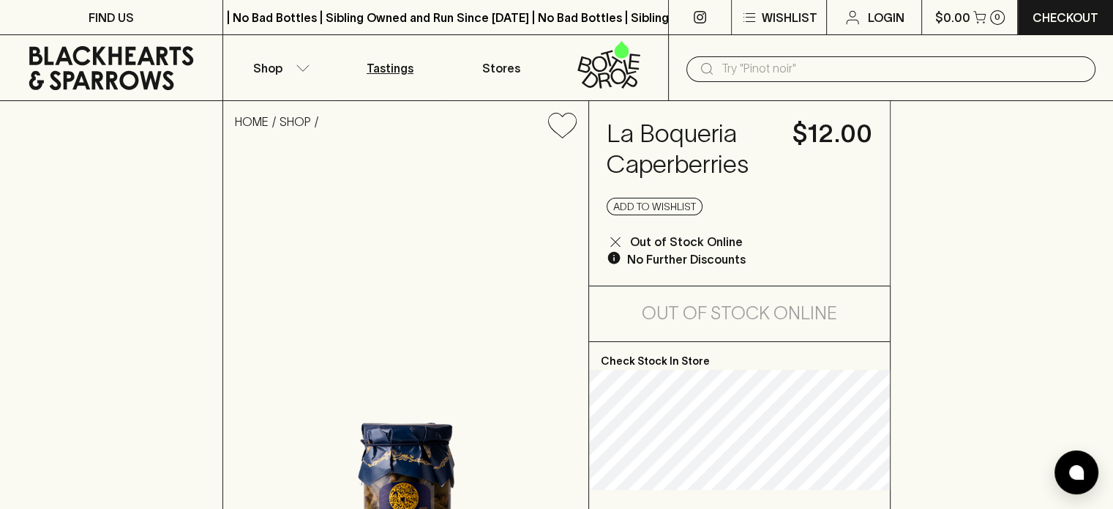
click at [378, 67] on p "Tastings" at bounding box center [390, 68] width 47 height 18
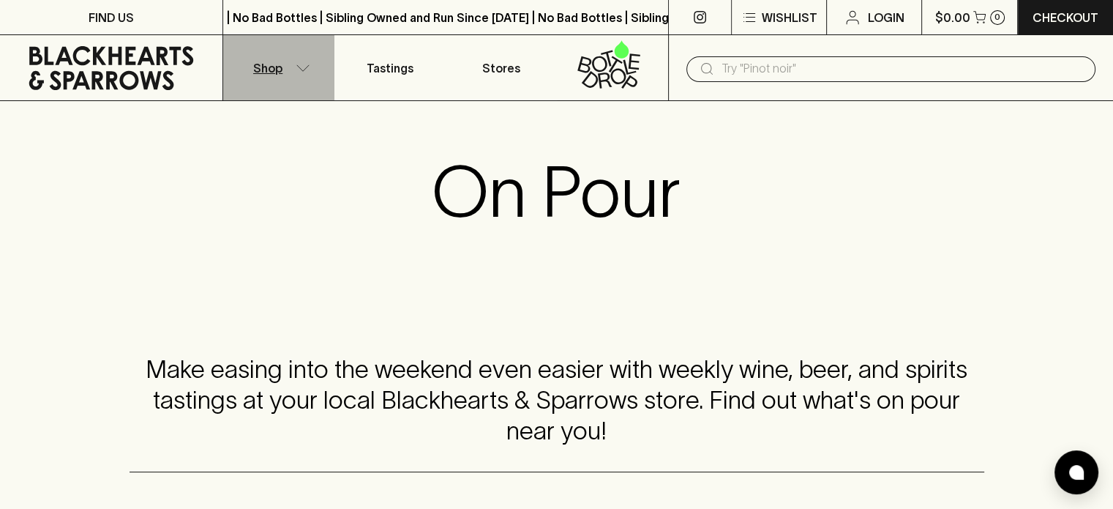
click at [272, 71] on p "Shop" at bounding box center [267, 68] width 29 height 18
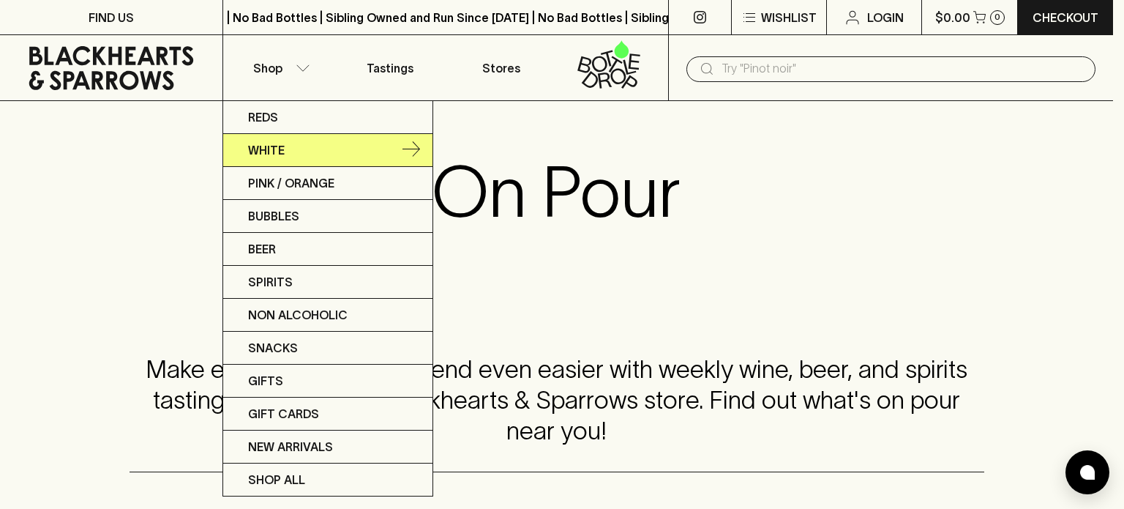
click at [274, 146] on p "White" at bounding box center [266, 150] width 37 height 18
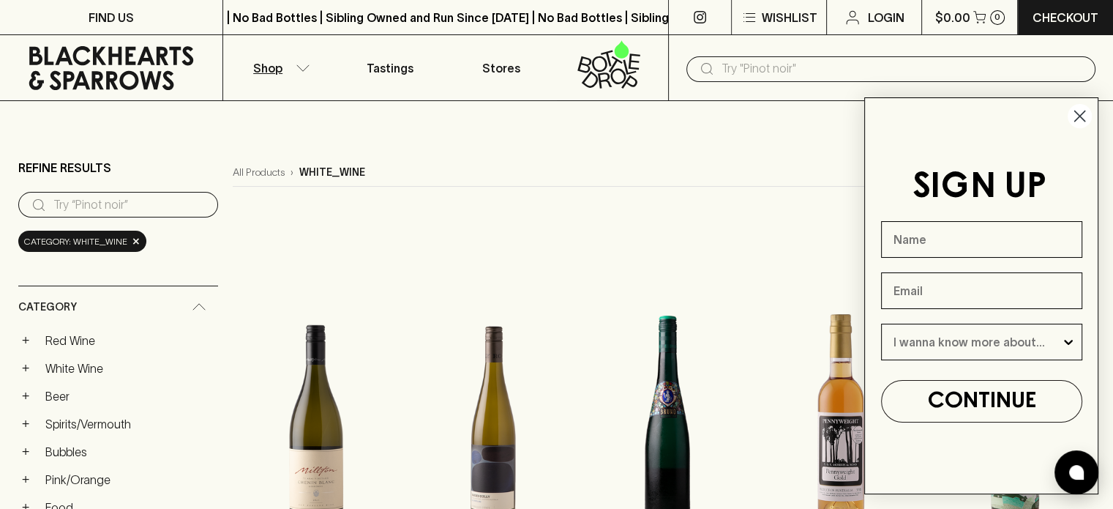
click at [1084, 114] on circle "Close dialog" at bounding box center [1080, 116] width 24 height 24
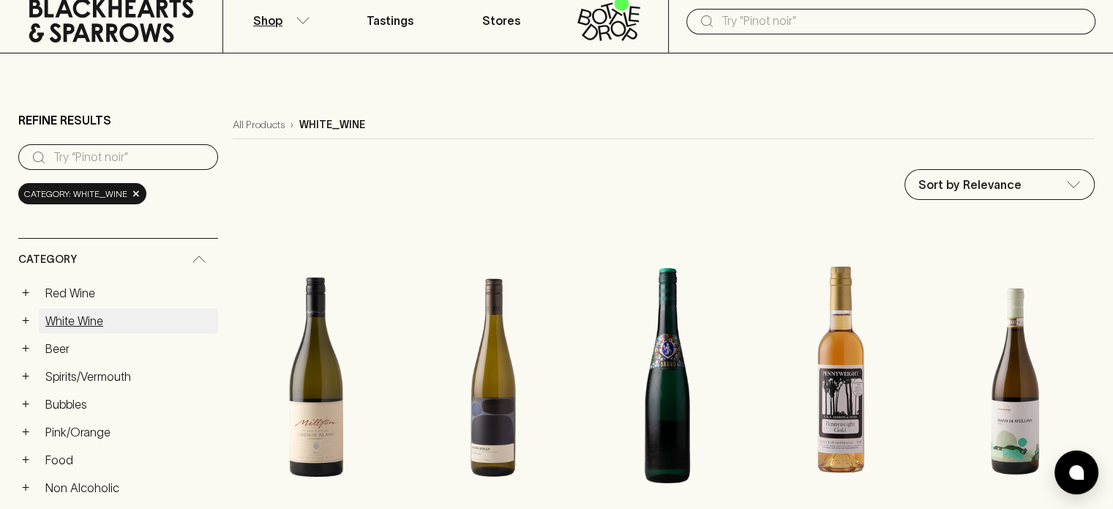
scroll to position [73, 0]
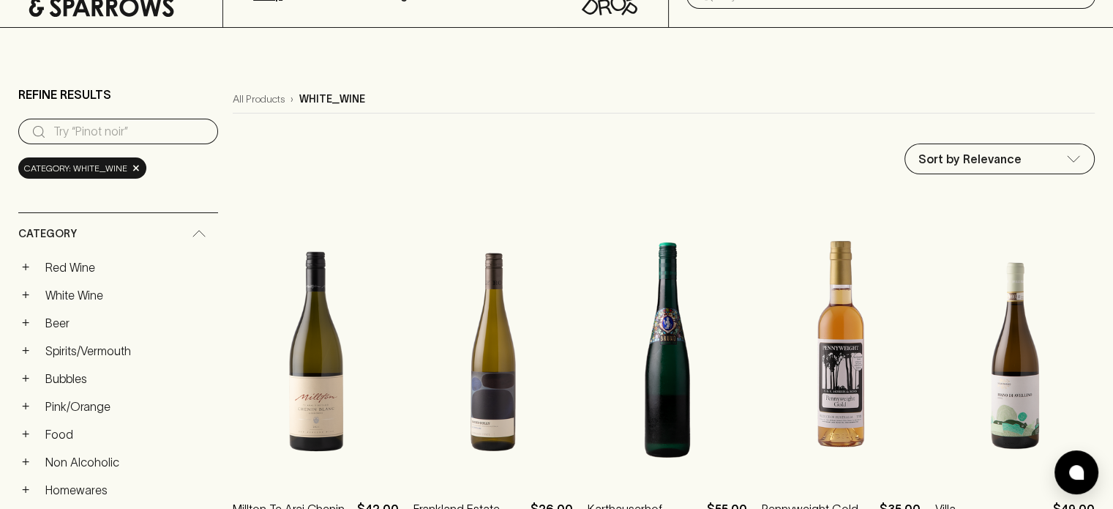
click at [75, 129] on input "search" at bounding box center [129, 131] width 153 height 23
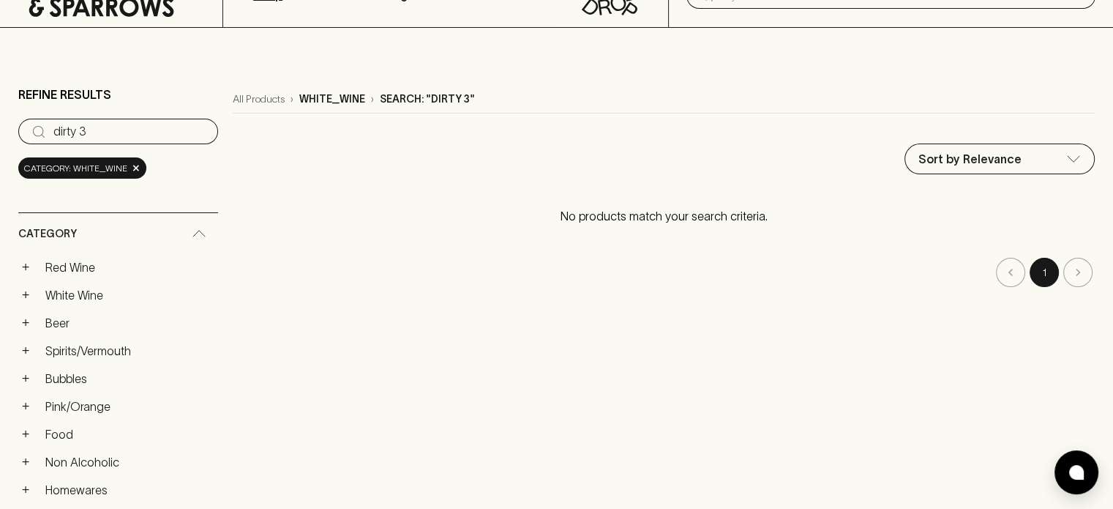
type input "dirty 3"
drag, startPoint x: 89, startPoint y: 150, endPoint x: 100, endPoint y: 159, distance: 13.5
click at [135, 169] on span "×" at bounding box center [136, 167] width 9 height 15
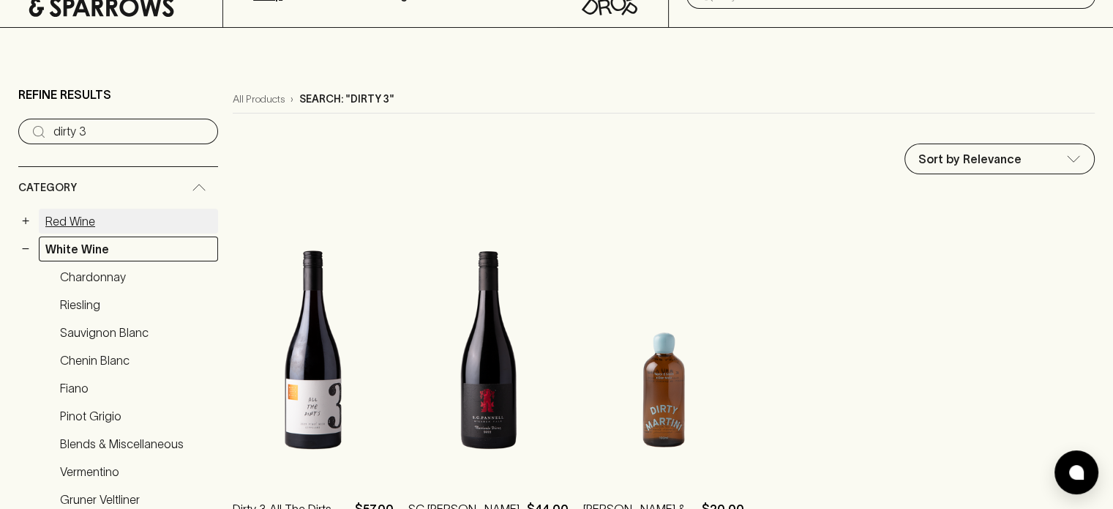
click at [54, 217] on link "Red Wine" at bounding box center [128, 221] width 179 height 25
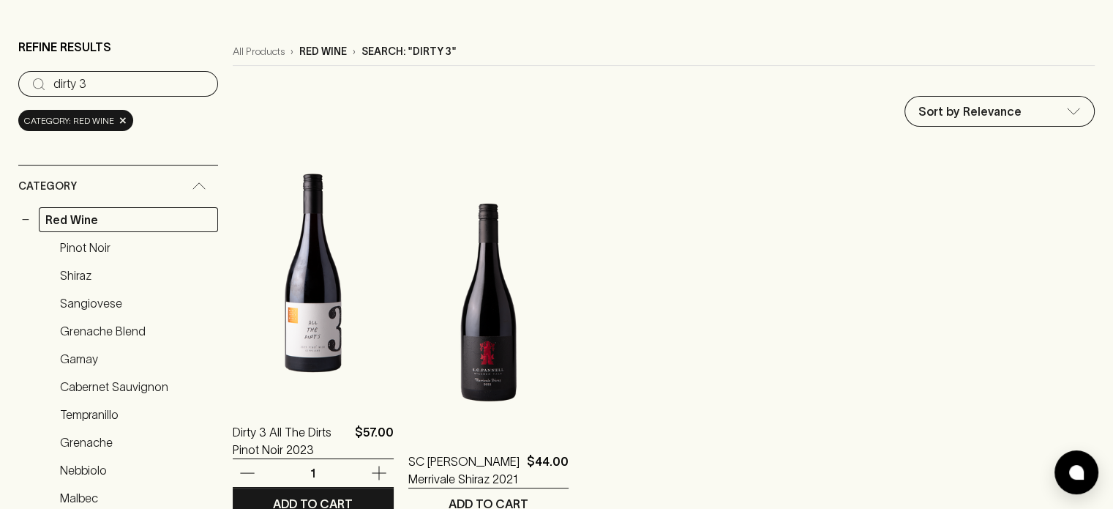
scroll to position [146, 0]
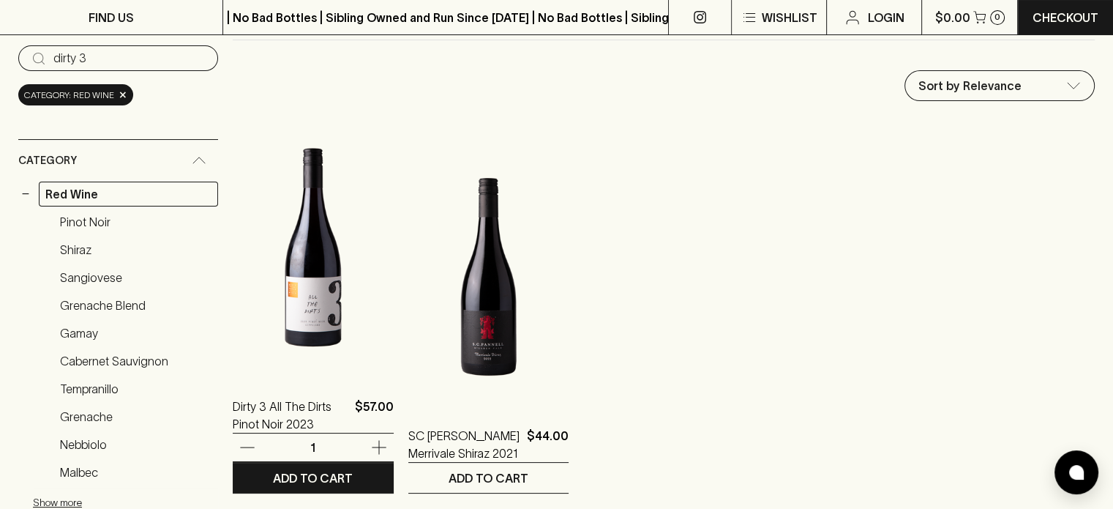
click at [295, 277] on img at bounding box center [313, 247] width 161 height 256
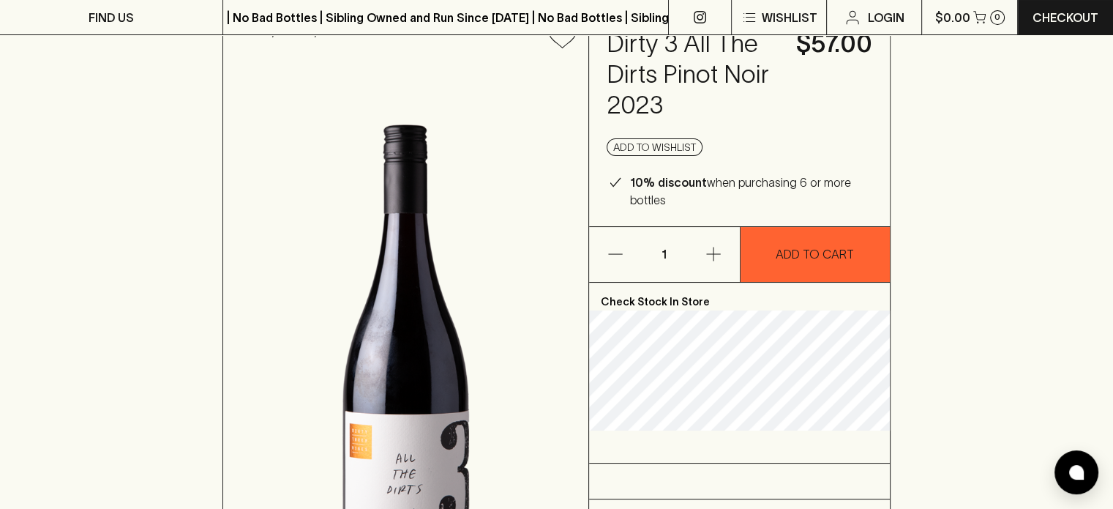
scroll to position [73, 0]
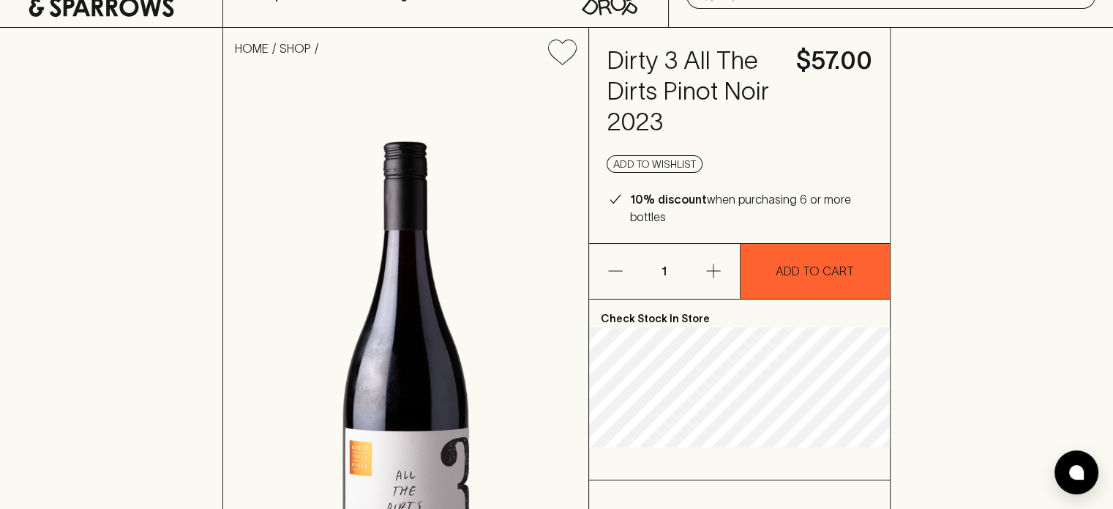
click at [413, 388] on img at bounding box center [405, 364] width 365 height 574
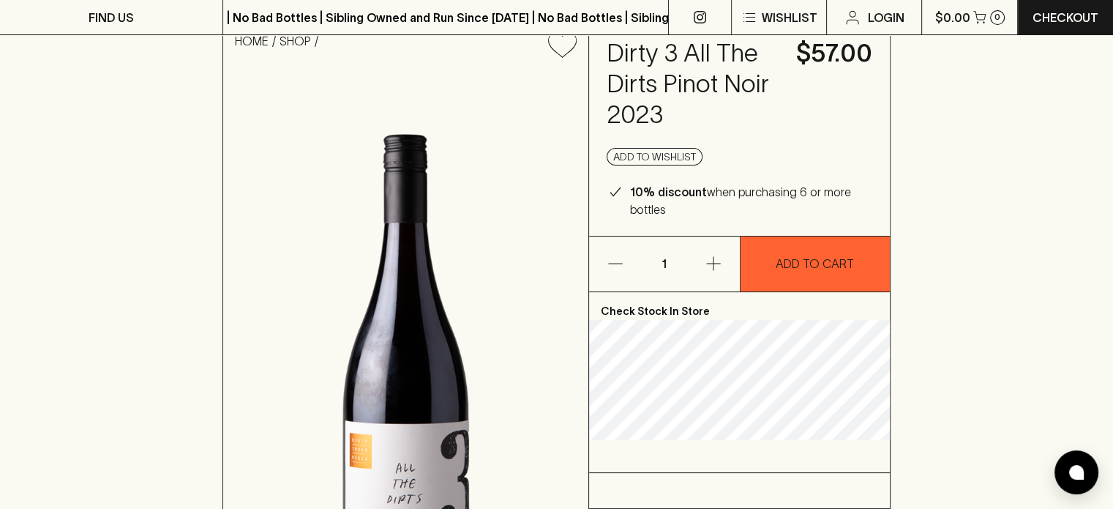
scroll to position [0, 0]
